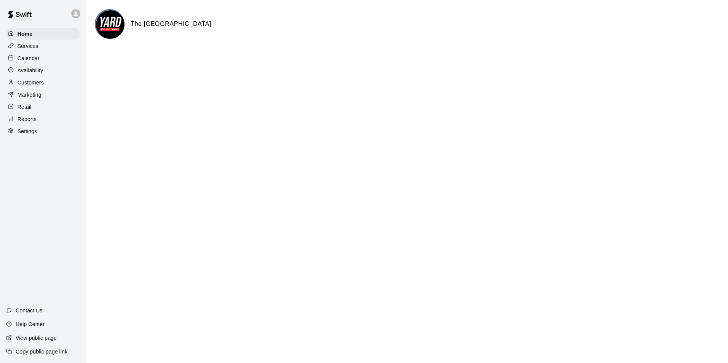
click at [44, 111] on div "Retail" at bounding box center [43, 106] width 74 height 11
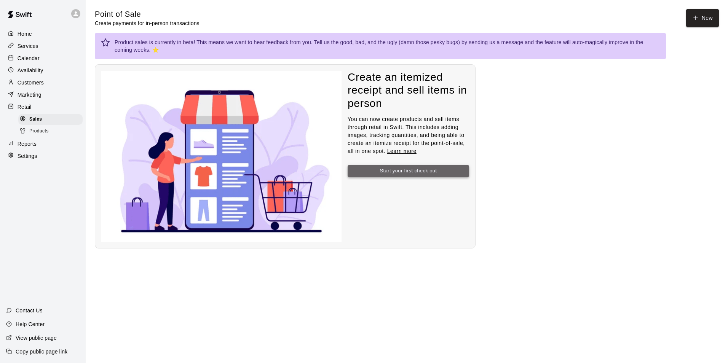
click at [413, 170] on button "Start your first check out" at bounding box center [409, 171] width 122 height 12
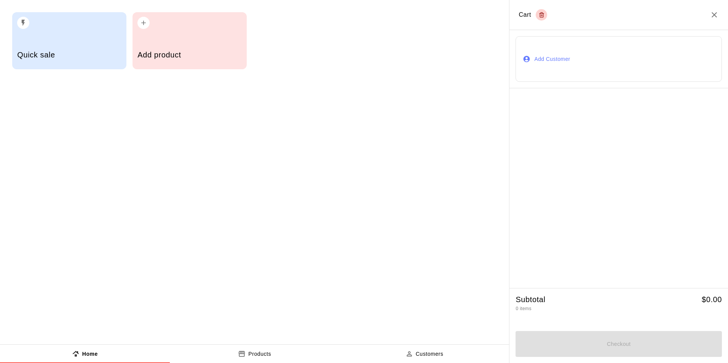
click at [180, 42] on div "Add product" at bounding box center [190, 40] width 114 height 57
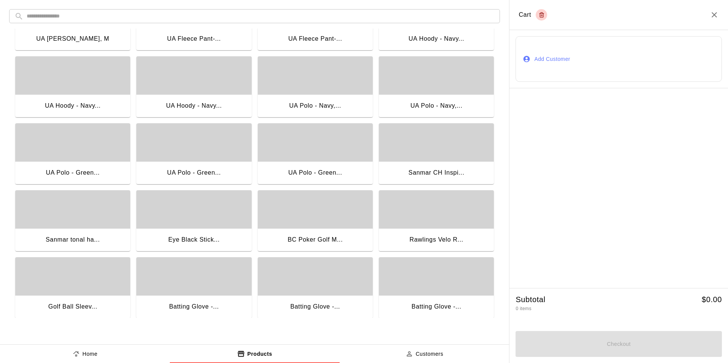
scroll to position [229, 0]
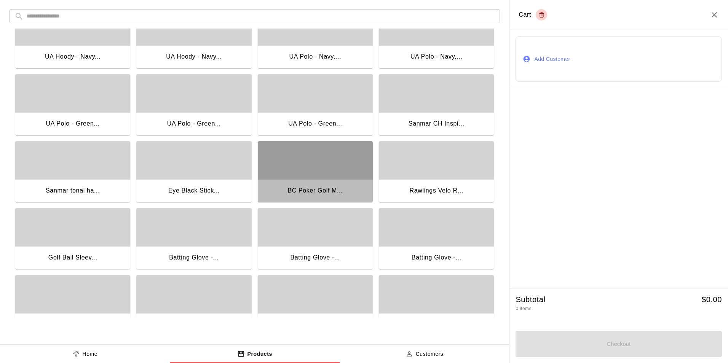
click at [325, 173] on div "button" at bounding box center [315, 160] width 115 height 38
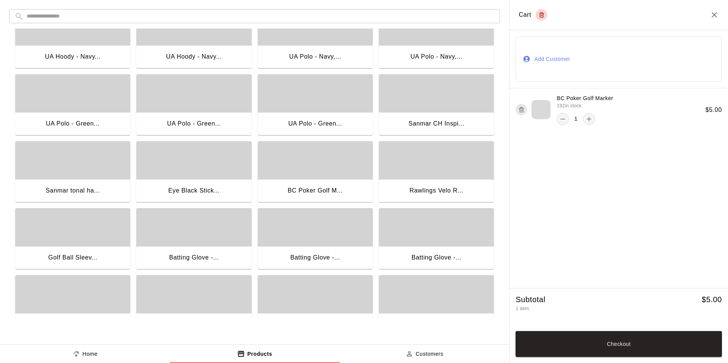
click at [602, 53] on button "Add Customer" at bounding box center [619, 59] width 207 height 46
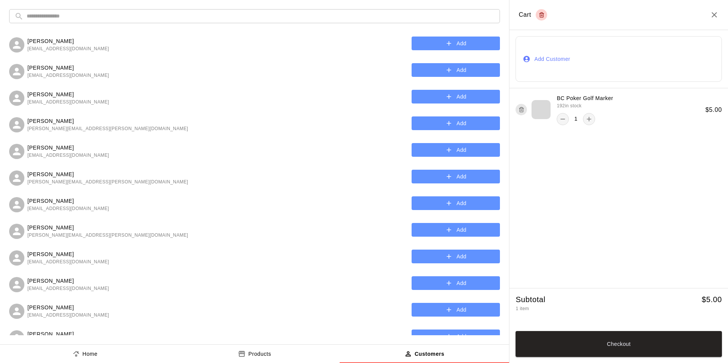
click at [445, 46] on icon "button" at bounding box center [449, 44] width 8 height 8
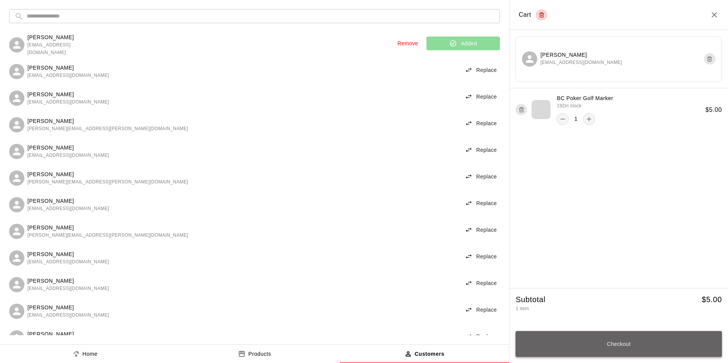
click at [605, 347] on button "Checkout" at bounding box center [619, 344] width 207 height 26
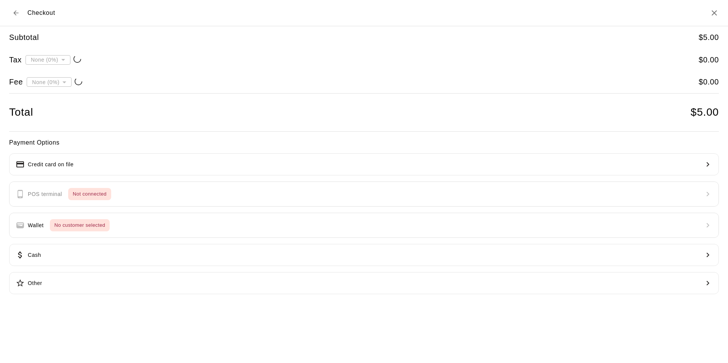
type input "**********"
click at [137, 190] on div "Payment Options Credit card on file POS terminal Not connected Wallet Insuffici…" at bounding box center [364, 216] width 710 height 157
click at [692, 193] on div "Payment Options Credit card on file POS terminal Not connected Wallet Insuffici…" at bounding box center [364, 216] width 710 height 157
click at [18, 16] on icon "Back to cart" at bounding box center [16, 13] width 8 height 8
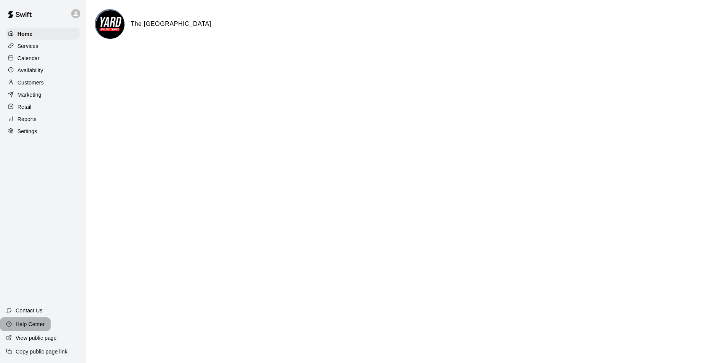
click at [42, 324] on p "Help Center" at bounding box center [30, 325] width 29 height 8
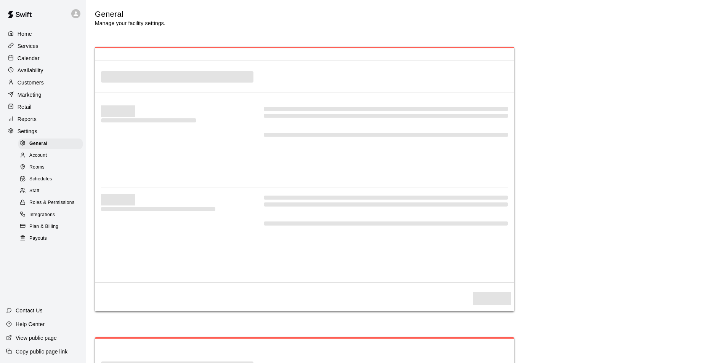
select select "**"
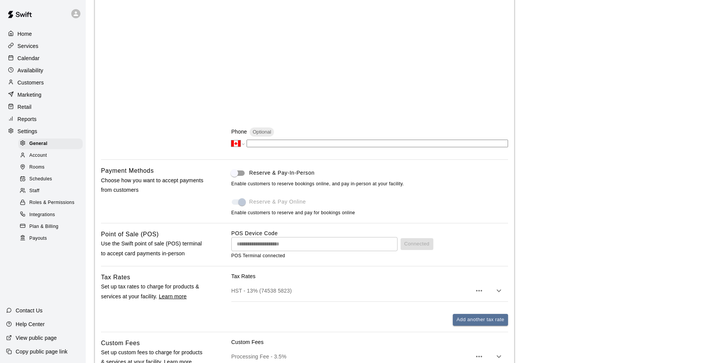
scroll to position [243, 0]
